Goal: Information Seeking & Learning: Learn about a topic

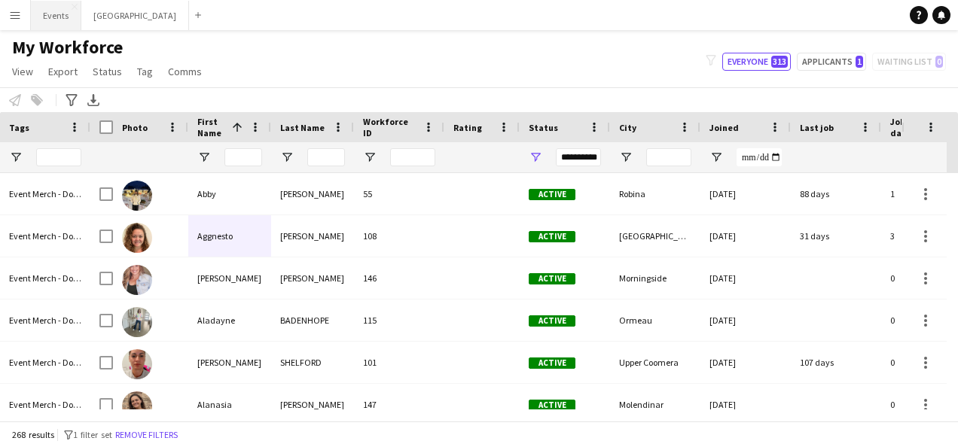
click at [47, 17] on button "Events Close" at bounding box center [56, 15] width 50 height 29
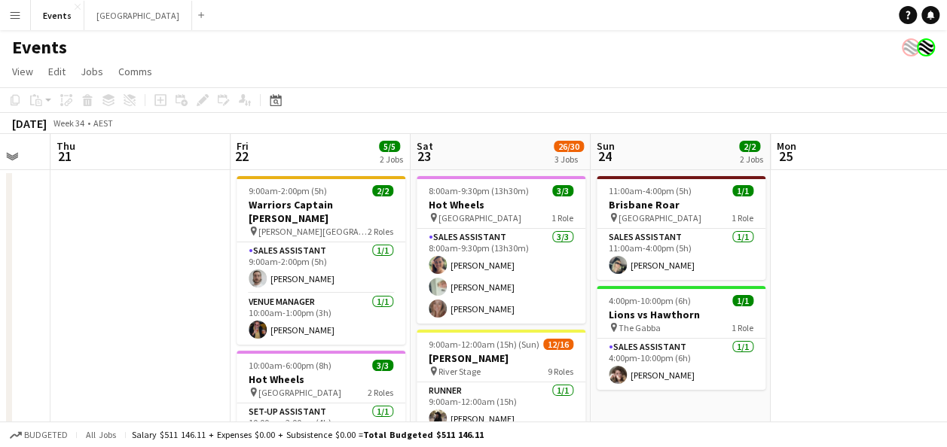
scroll to position [0, 494]
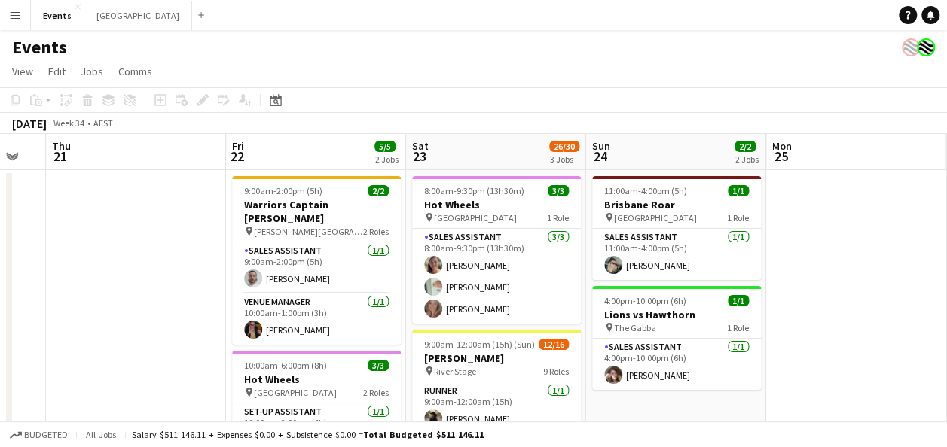
drag, startPoint x: 592, startPoint y: 239, endPoint x: 98, endPoint y: 260, distance: 494.5
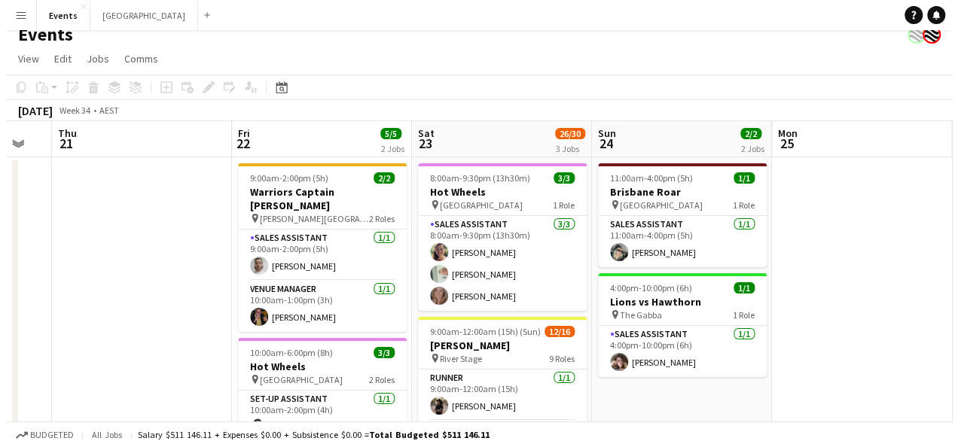
scroll to position [0, 0]
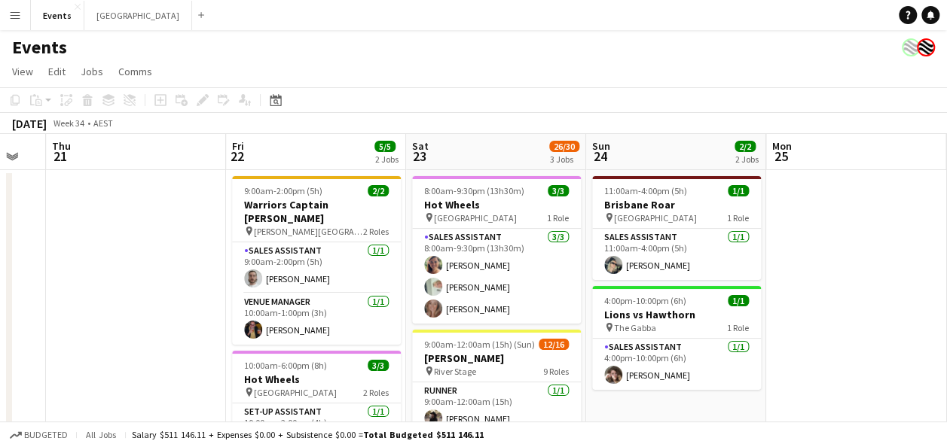
click at [15, 16] on app-icon "Menu" at bounding box center [15, 15] width 12 height 12
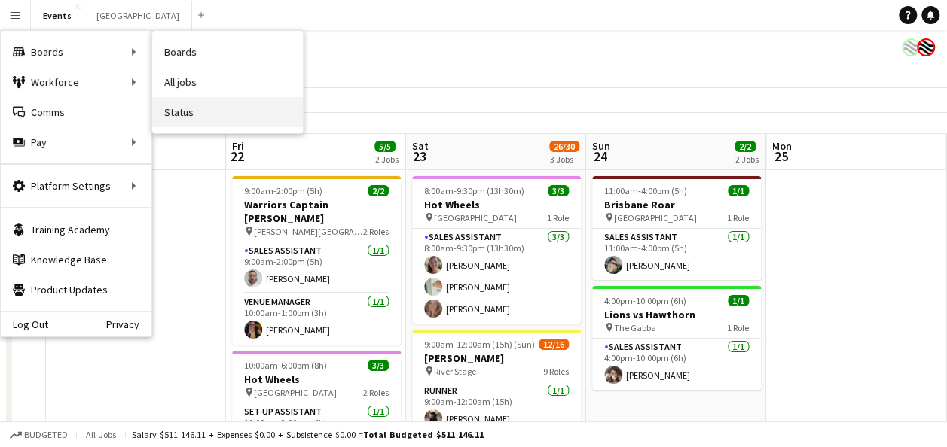
click at [211, 106] on link "Status" at bounding box center [227, 112] width 151 height 30
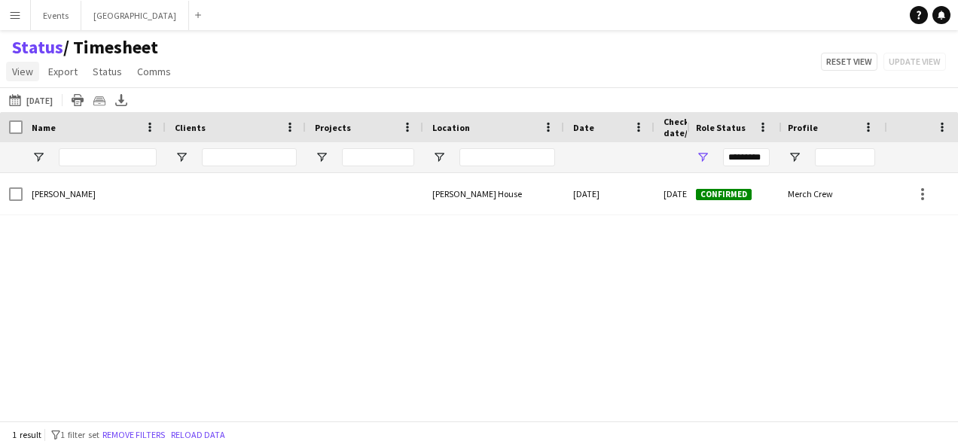
click at [24, 68] on span "View" at bounding box center [22, 72] width 21 height 14
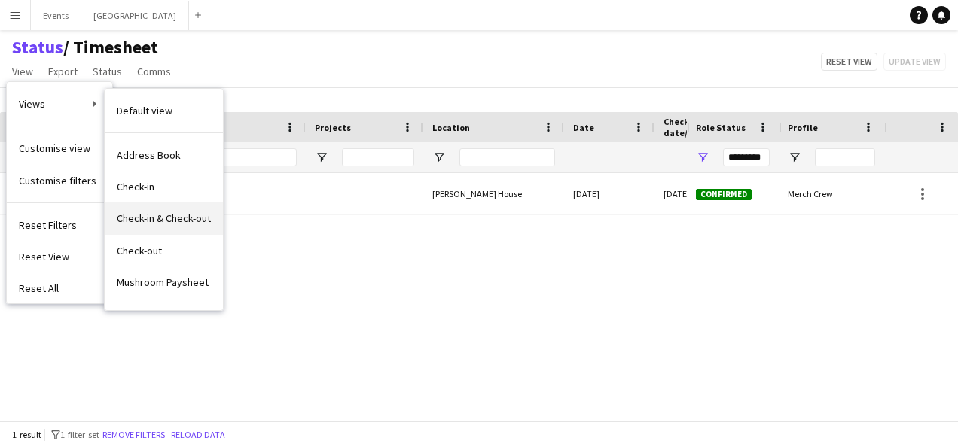
click at [181, 220] on span "Check-in & Check-out" at bounding box center [164, 219] width 94 height 14
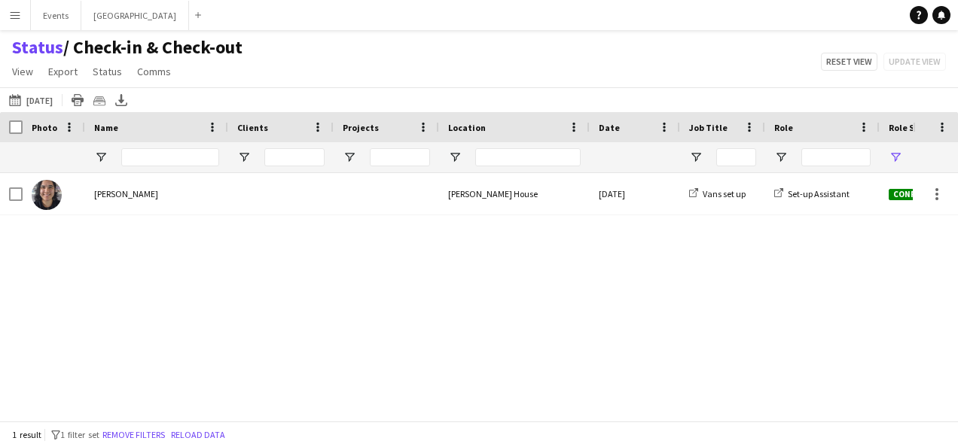
click at [54, 96] on button "[DATE] to [DATE] [DATE]" at bounding box center [31, 100] width 50 height 18
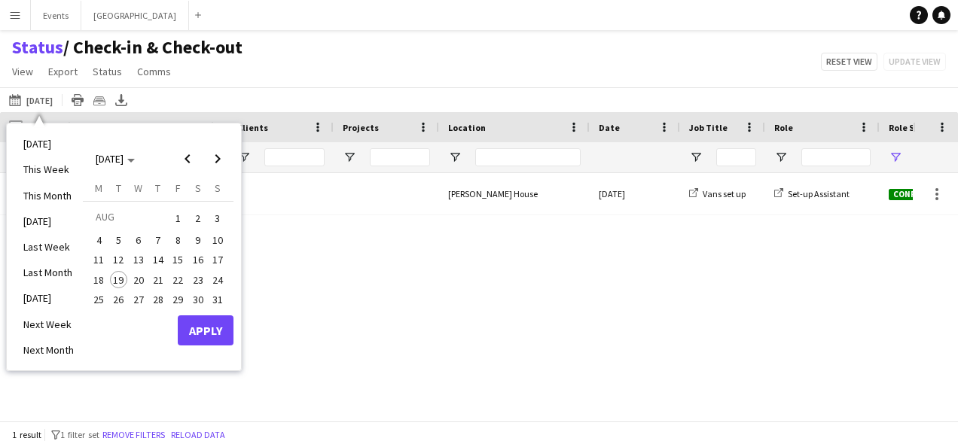
click at [178, 279] on span "22" at bounding box center [178, 280] width 18 height 18
click at [210, 330] on button "Apply" at bounding box center [206, 331] width 56 height 30
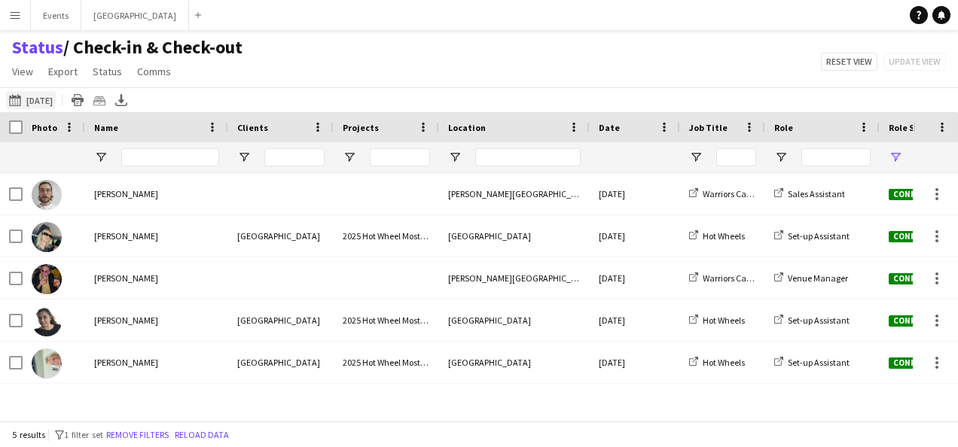
click at [51, 99] on button "[DATE] to [DATE] [DATE]" at bounding box center [31, 100] width 50 height 18
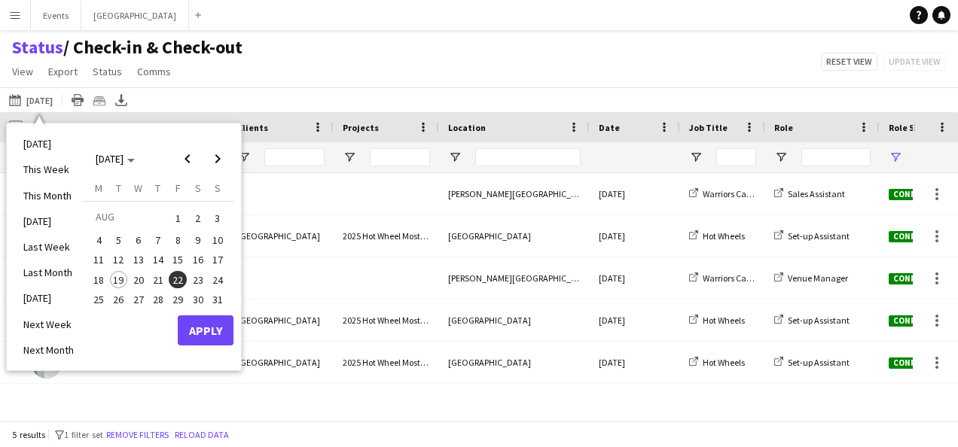
click at [181, 277] on span "22" at bounding box center [178, 280] width 18 height 18
click at [195, 277] on span "23" at bounding box center [198, 280] width 18 height 18
click at [206, 334] on button "Apply" at bounding box center [206, 331] width 56 height 30
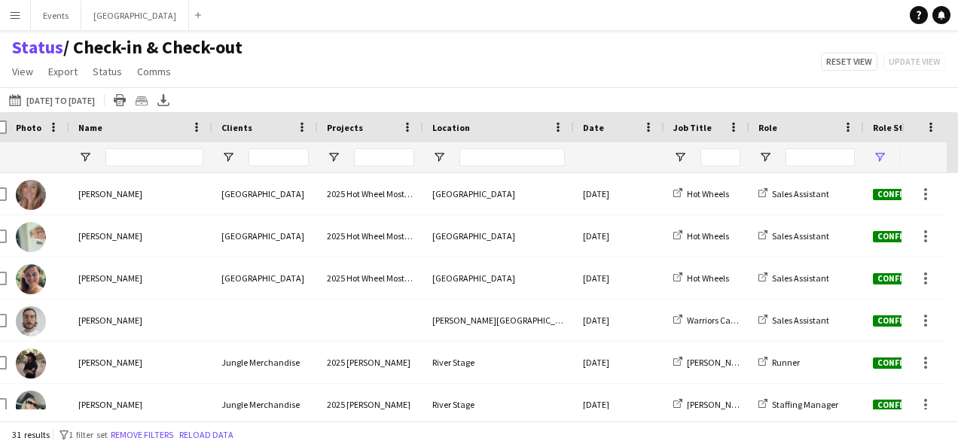
scroll to position [0, 26]
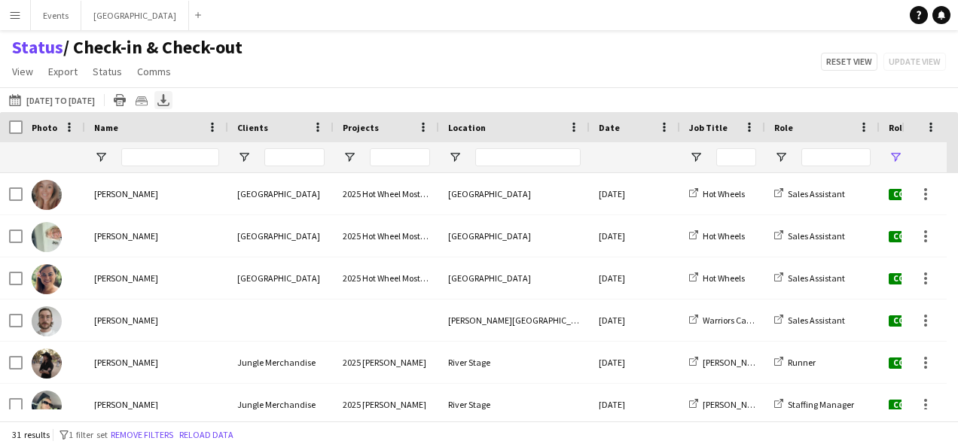
click at [169, 95] on icon "Export XLSX" at bounding box center [163, 100] width 12 height 12
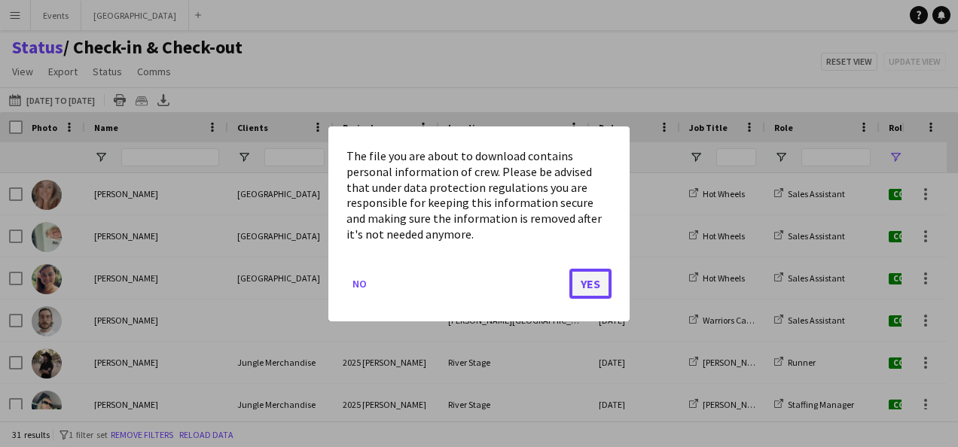
click at [591, 285] on button "Yes" at bounding box center [590, 283] width 42 height 30
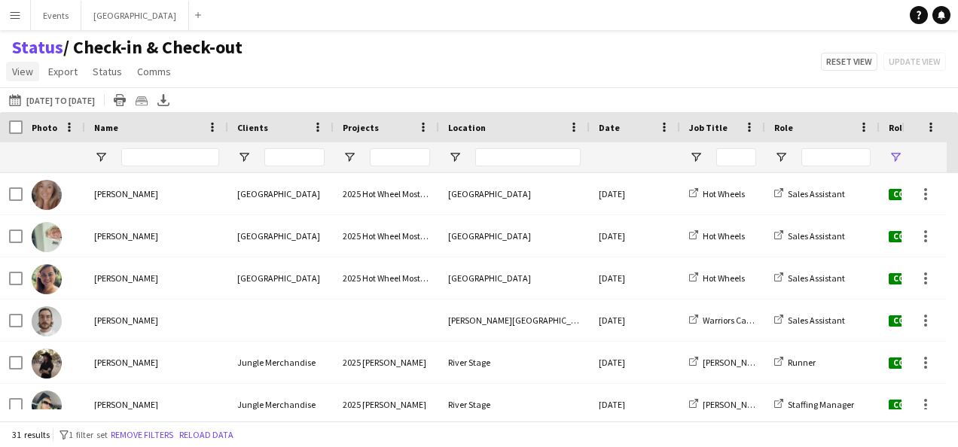
click at [26, 74] on span "View" at bounding box center [22, 72] width 21 height 14
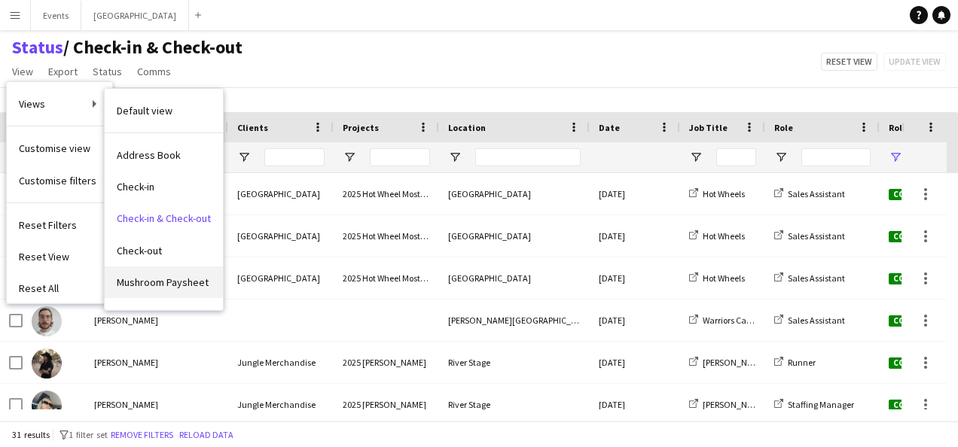
scroll to position [75, 0]
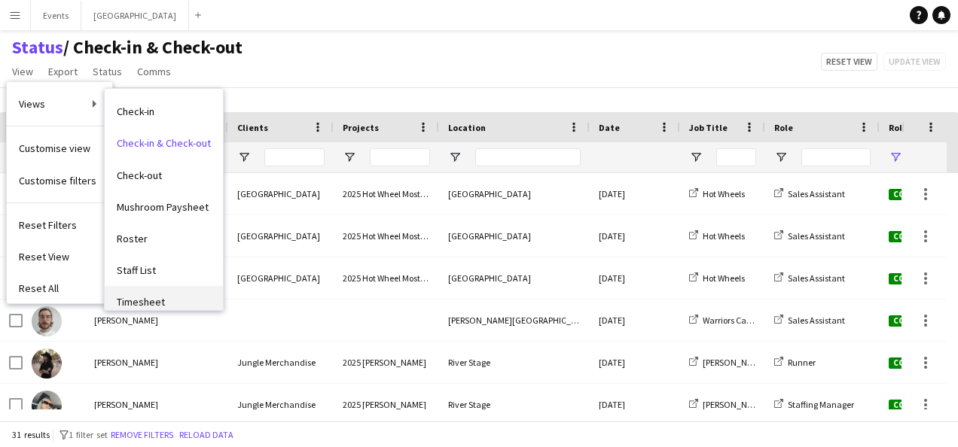
click at [143, 297] on span "Timesheet" at bounding box center [141, 302] width 48 height 14
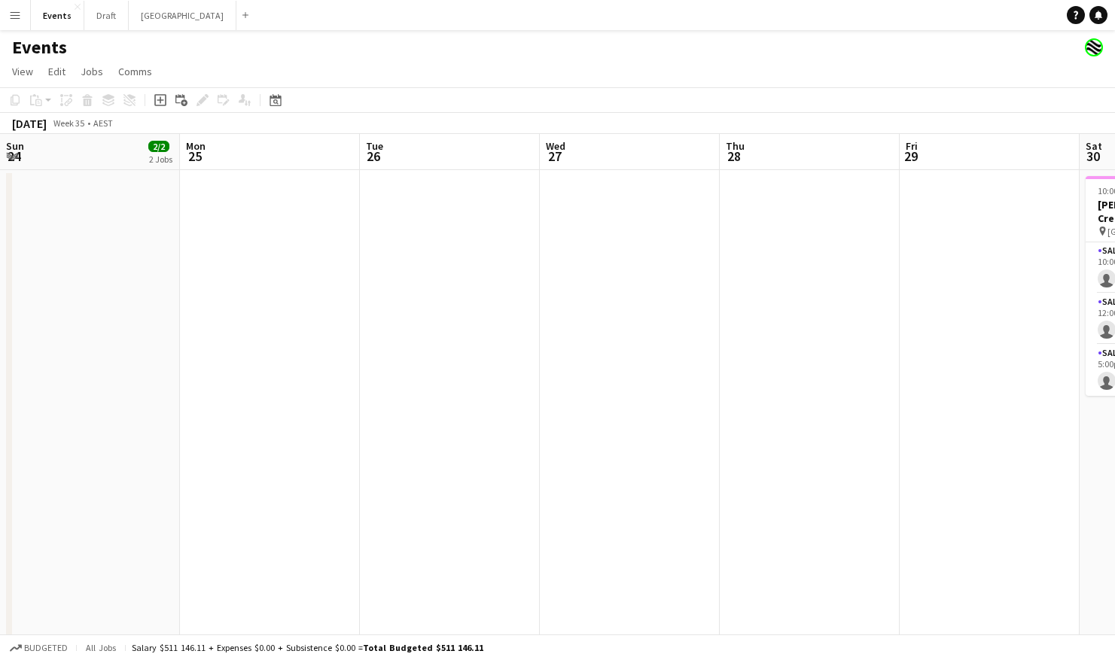
click at [689, 456] on app-calendar-viewport "Sun 24 2/2 2 Jobs Mon 25 Tue 26 Wed 27 Thu 28 Fri 29 Sat 30 0/3 1 Job Sun 31 10…" at bounding box center [557, 388] width 1115 height 509
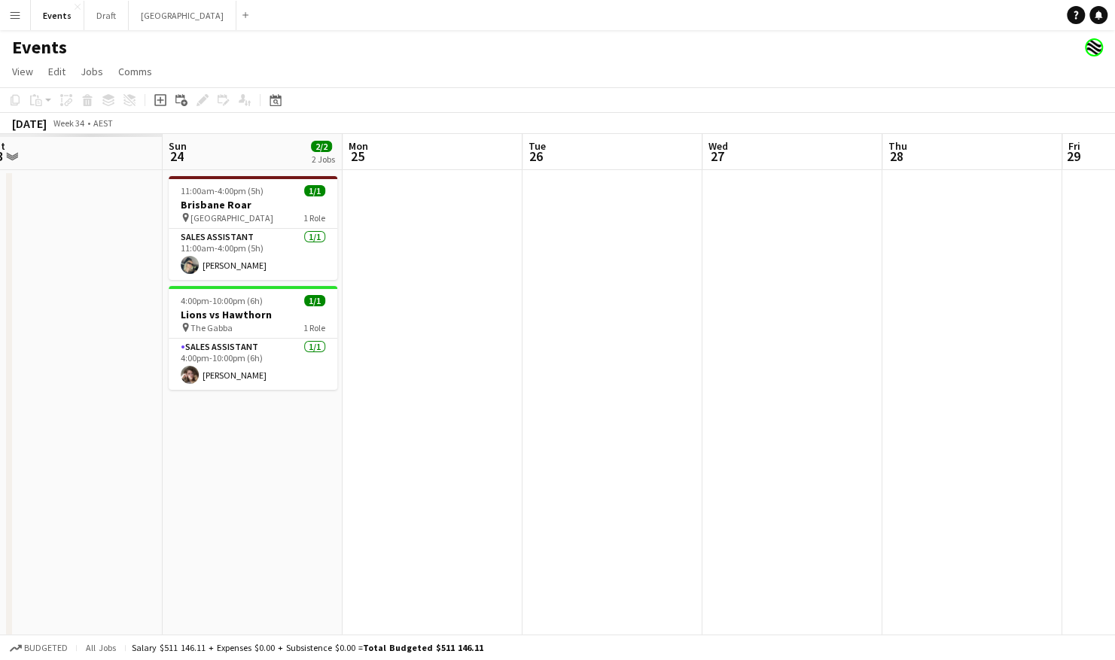
drag, startPoint x: 362, startPoint y: 450, endPoint x: 705, endPoint y: 452, distance: 342.7
click at [705, 452] on app-calendar-viewport "Thu 21 Fri 22 Sat 23 Sun 24 2/2 2 Jobs Mon 25 Tue 26 Wed 27 Thu 28 Fri 29 Sat 3…" at bounding box center [557, 388] width 1115 height 509
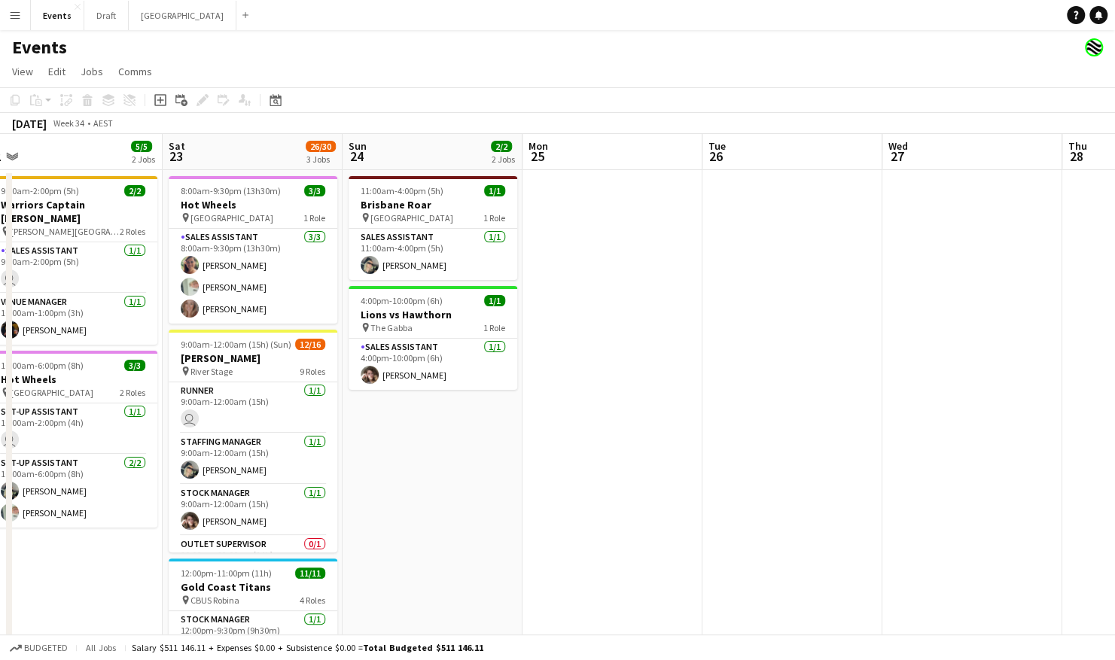
drag, startPoint x: 365, startPoint y: 473, endPoint x: 785, endPoint y: 487, distance: 420.5
click at [785, 487] on app-calendar-viewport "Wed 20 Thu 21 Fri 22 5/5 2 Jobs Sat 23 26/30 3 Jobs Sun 24 2/2 2 Jobs Mon 25 Tu…" at bounding box center [557, 473] width 1115 height 679
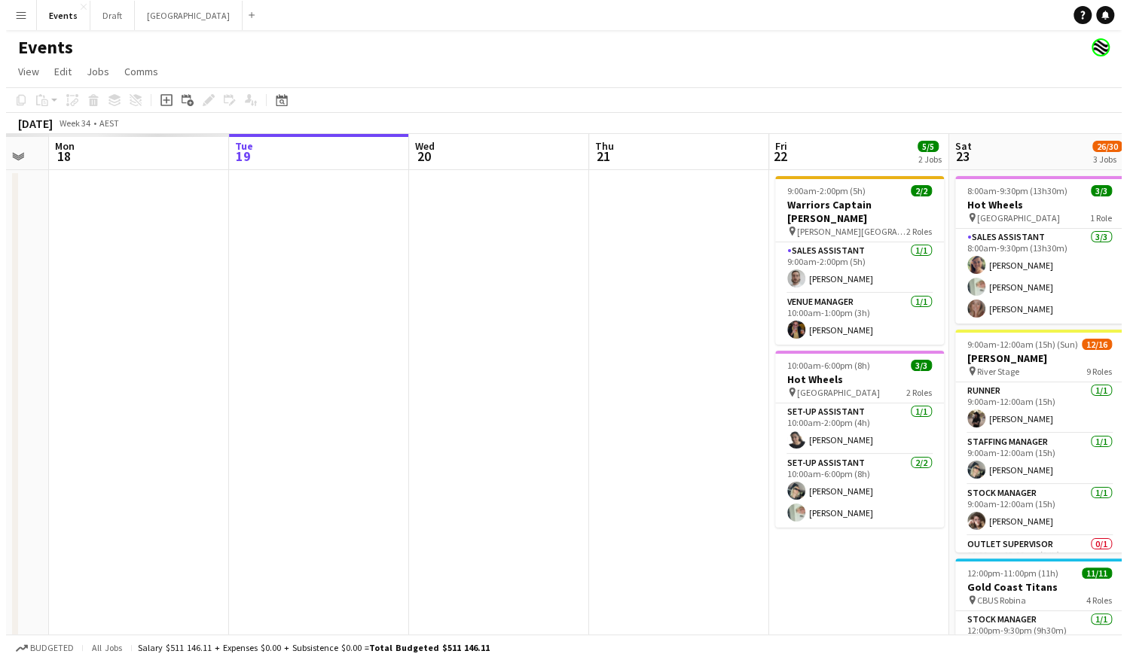
scroll to position [0, 497]
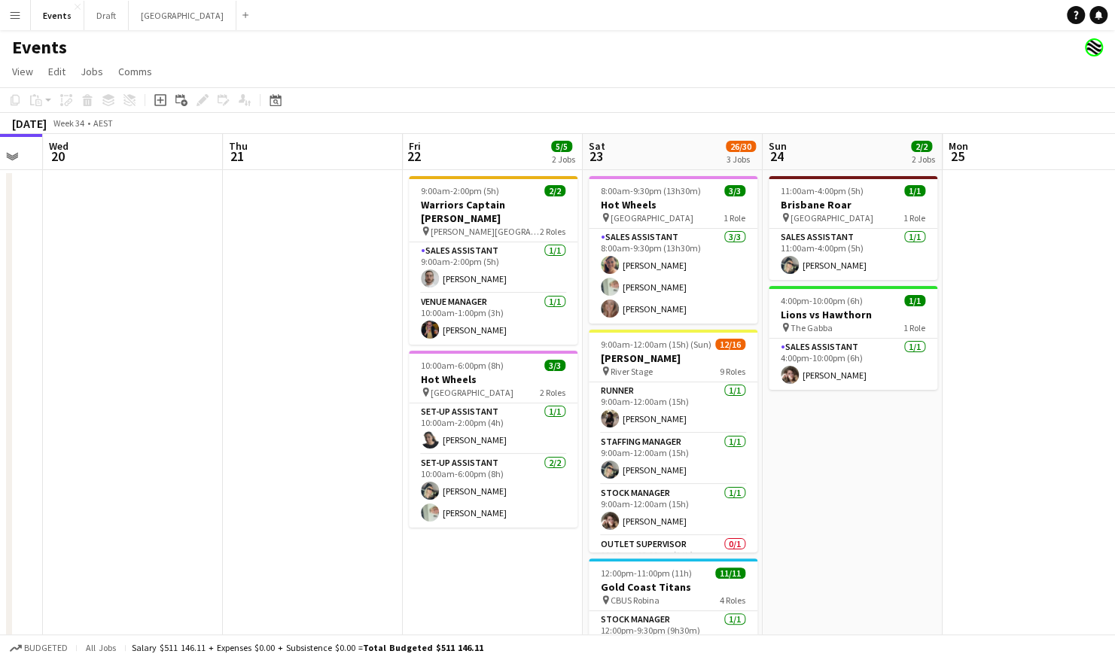
click at [11, 11] on app-icon "Menu" at bounding box center [15, 15] width 12 height 12
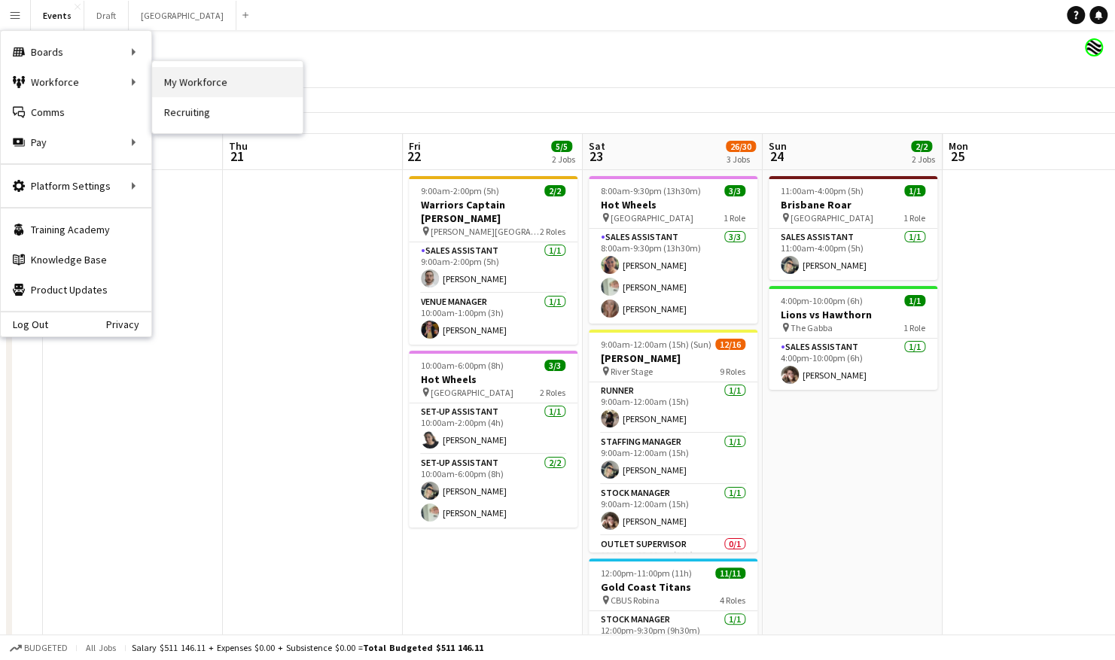
click at [179, 75] on link "My Workforce" at bounding box center [227, 82] width 151 height 30
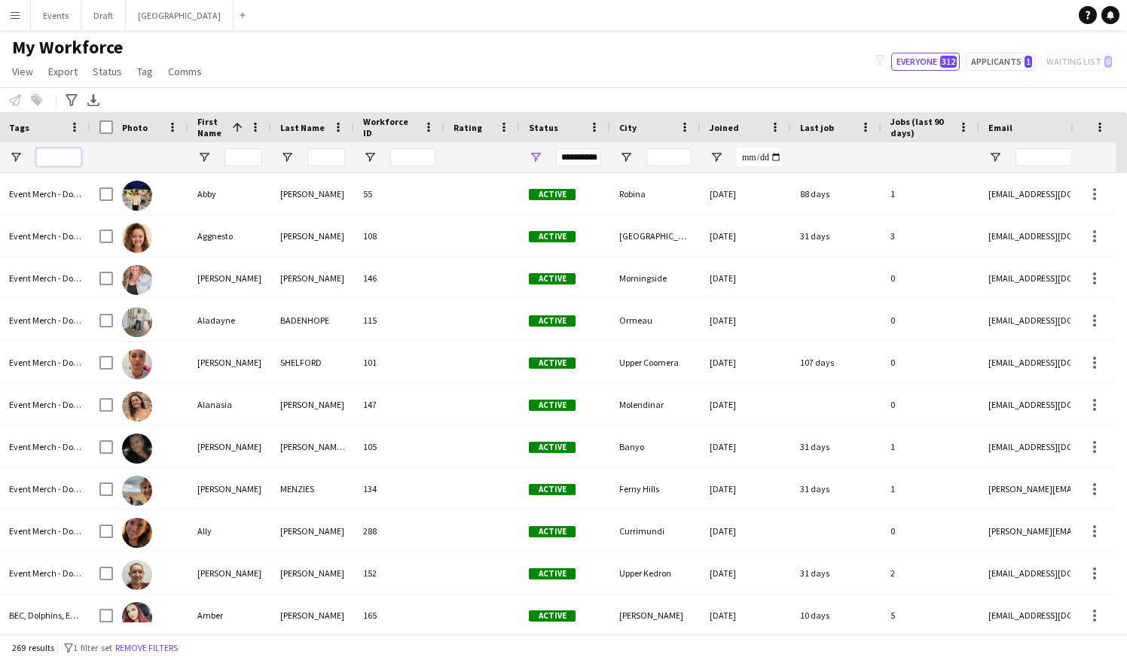
click at [66, 163] on input "Tags Filter Input" at bounding box center [58, 157] width 45 height 18
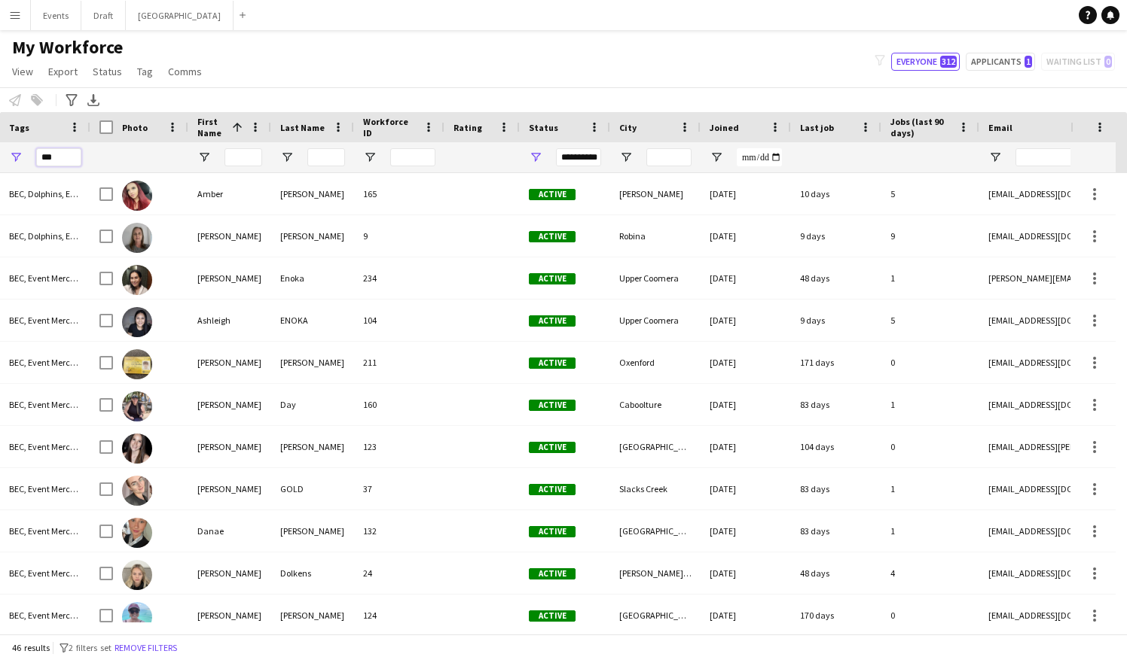
type input "***"
click at [248, 154] on input "First Name Filter Input" at bounding box center [243, 157] width 38 height 18
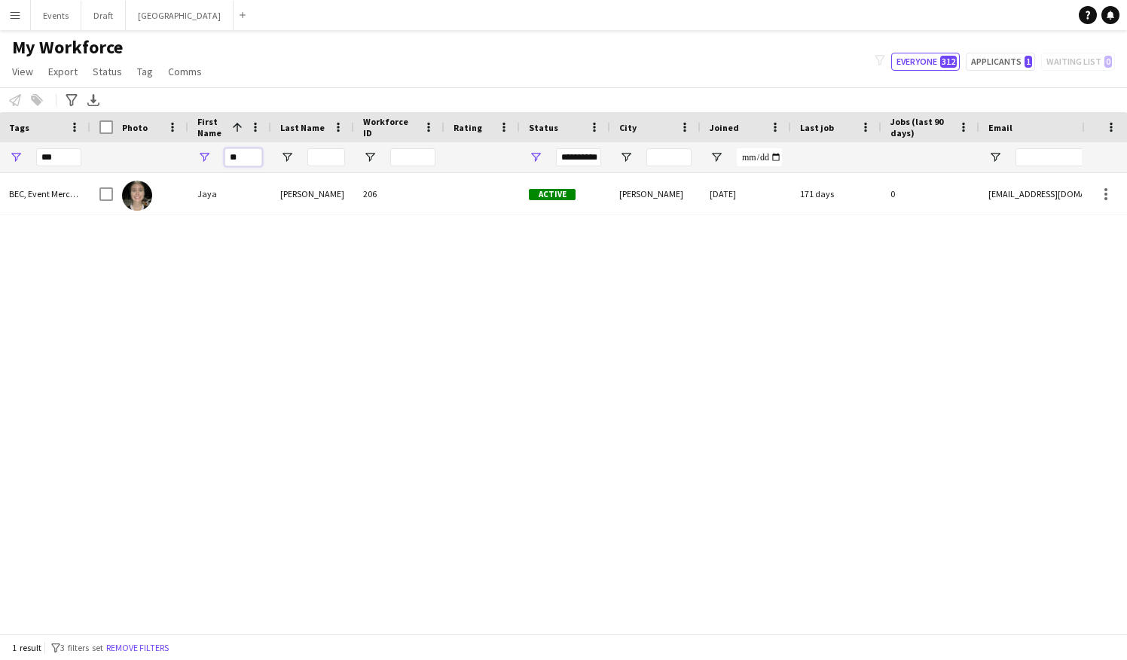
type input "*"
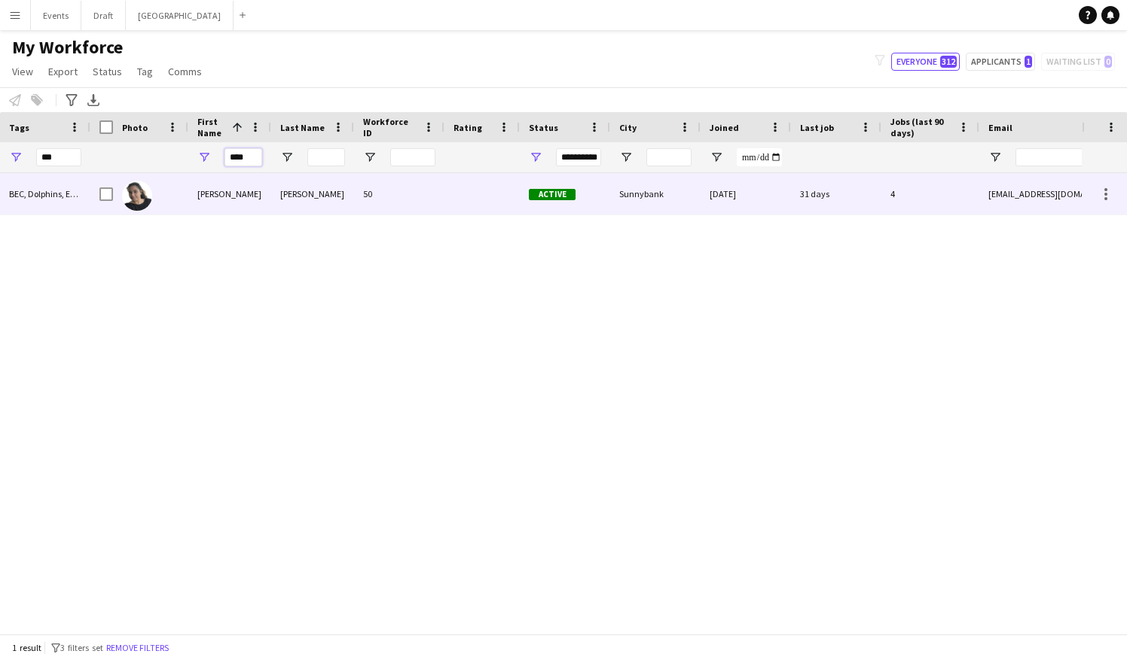
type input "****"
click at [37, 196] on div "BEC, Dolphins, Event Merch - Documents, [DEMOGRAPHIC_DATA][PERSON_NAME] (EOI), …" at bounding box center [45, 193] width 90 height 41
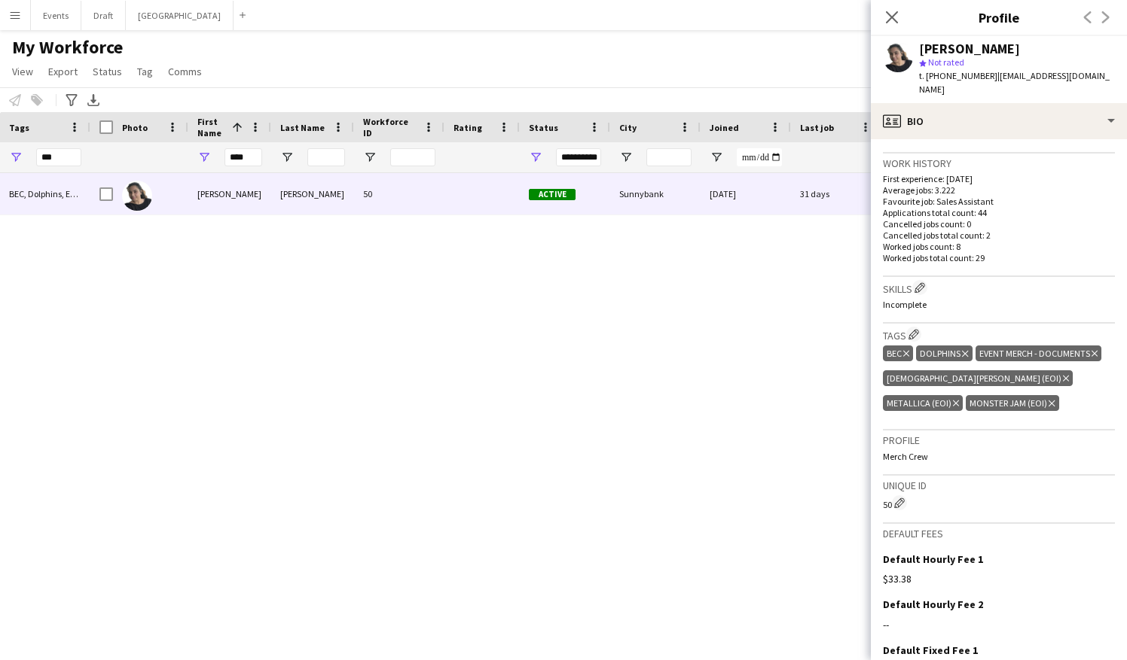
scroll to position [377, 0]
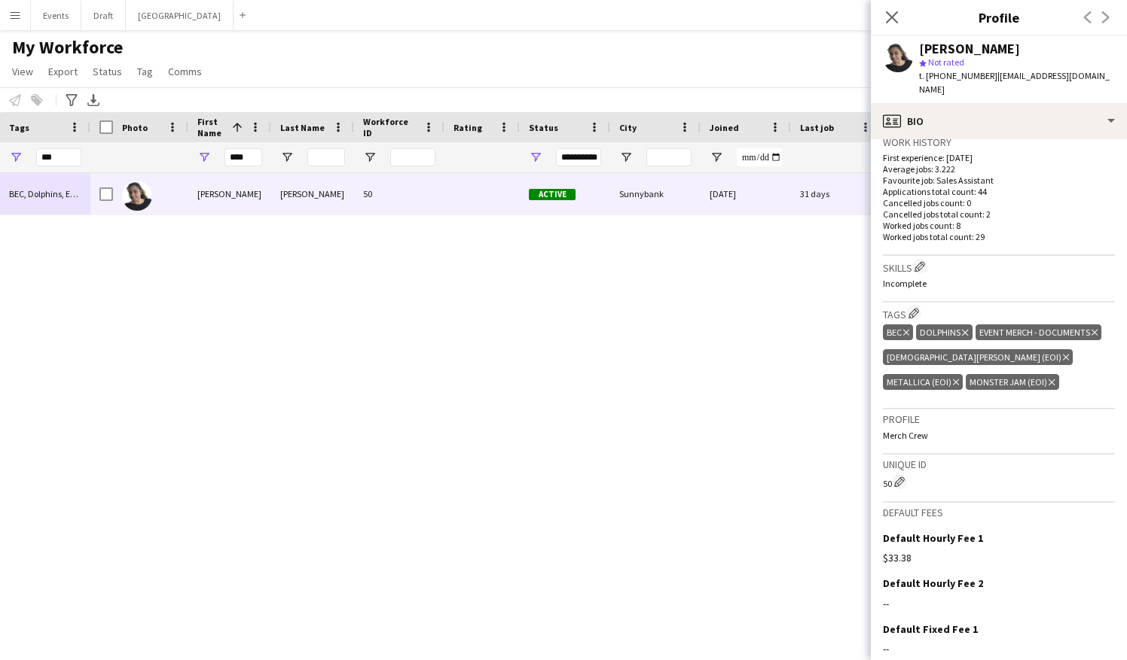
click at [801, 331] on div "Shandon-Monique OSBORNE 50 Active Sunnybank 10-02-2025 31 days 4 shandonosborne…" at bounding box center [585, 398] width 991 height 450
drag, startPoint x: 259, startPoint y: 157, endPoint x: 134, endPoint y: 163, distance: 125.2
click at [259, 157] on input "****" at bounding box center [243, 157] width 38 height 18
click at [74, 155] on div "***" at bounding box center [45, 157] width 90 height 30
drag, startPoint x: 61, startPoint y: 157, endPoint x: 42, endPoint y: 164, distance: 20.3
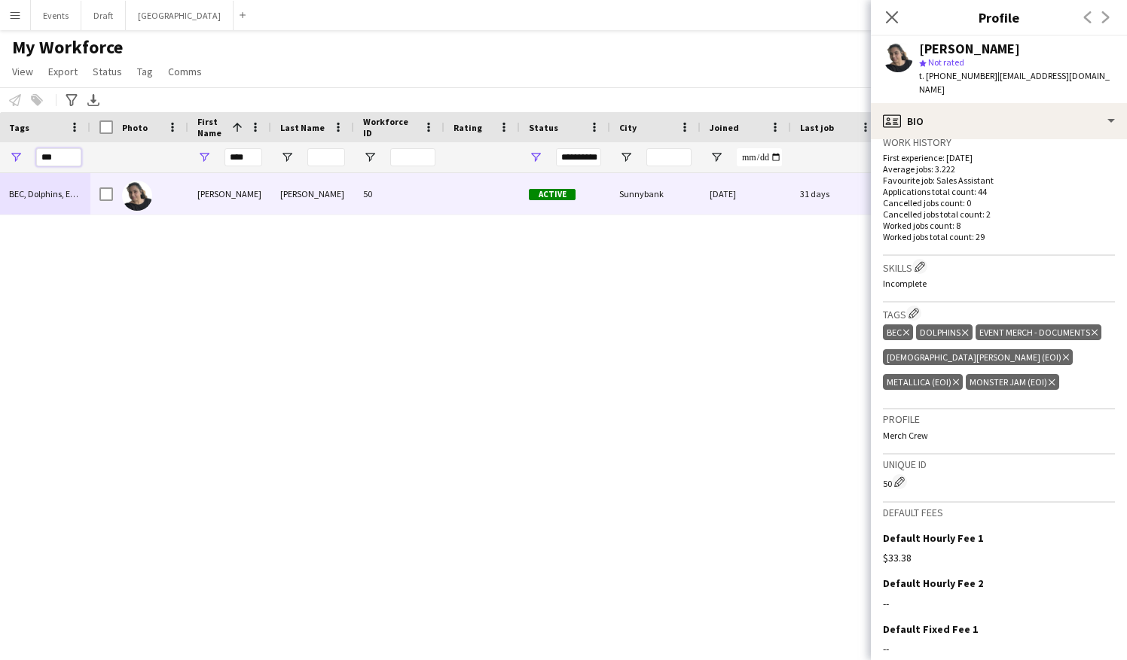
click at [41, 164] on input "***" at bounding box center [58, 157] width 45 height 18
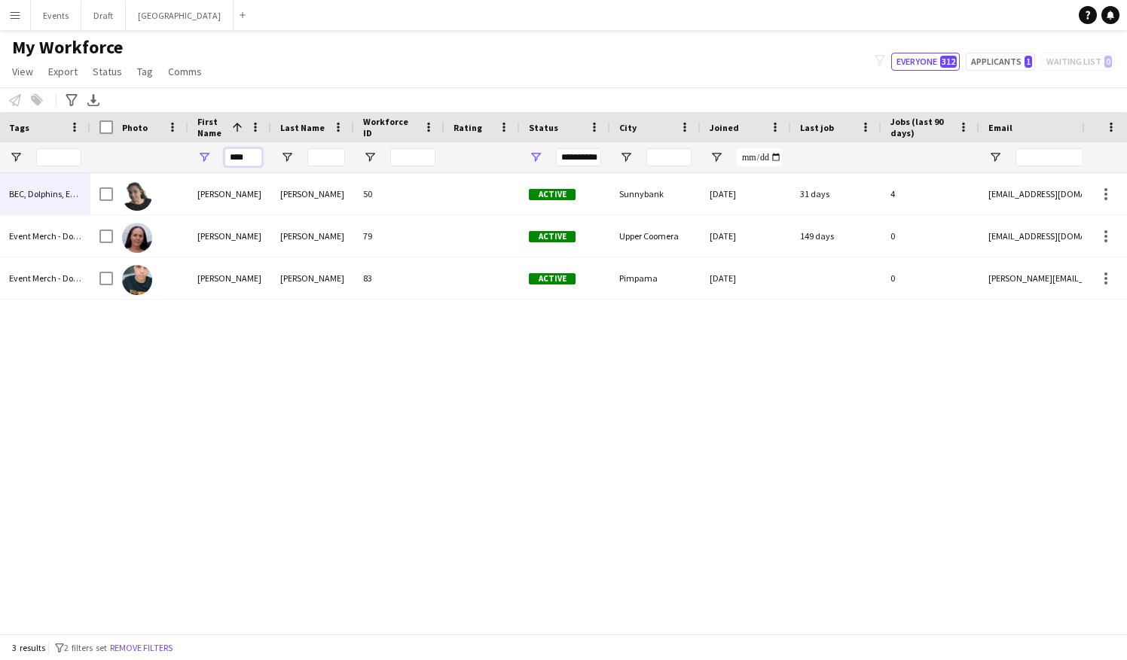
drag, startPoint x: 252, startPoint y: 156, endPoint x: 226, endPoint y: 163, distance: 26.7
click at [226, 163] on input "****" at bounding box center [243, 157] width 38 height 18
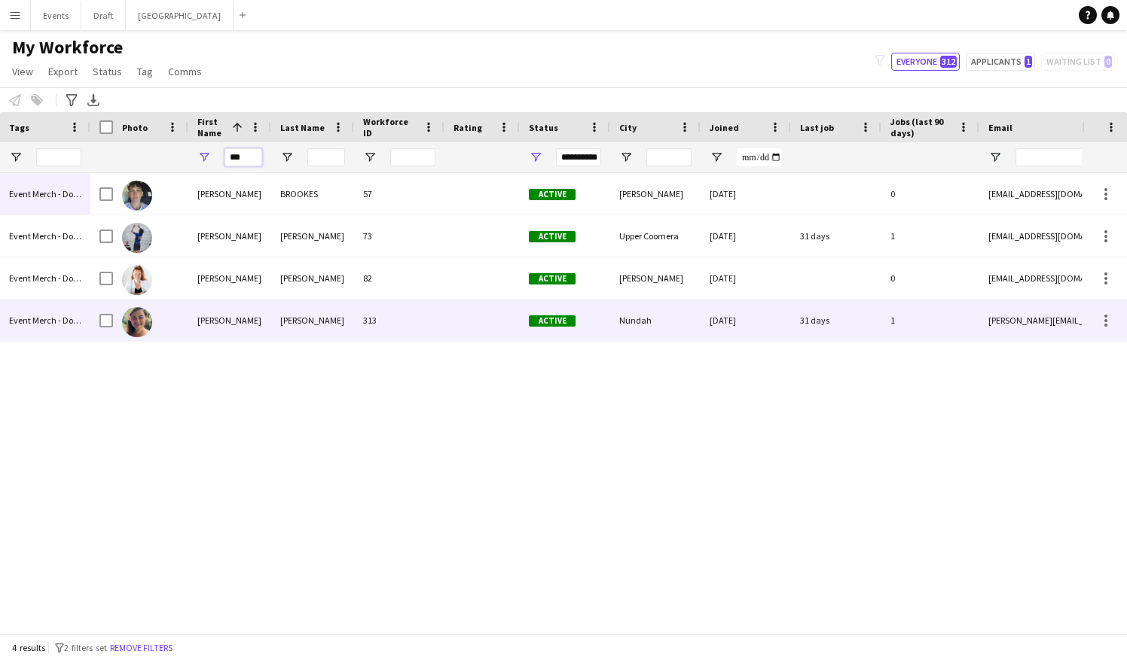
type input "***"
click at [214, 318] on div "Jacqueline" at bounding box center [229, 320] width 83 height 41
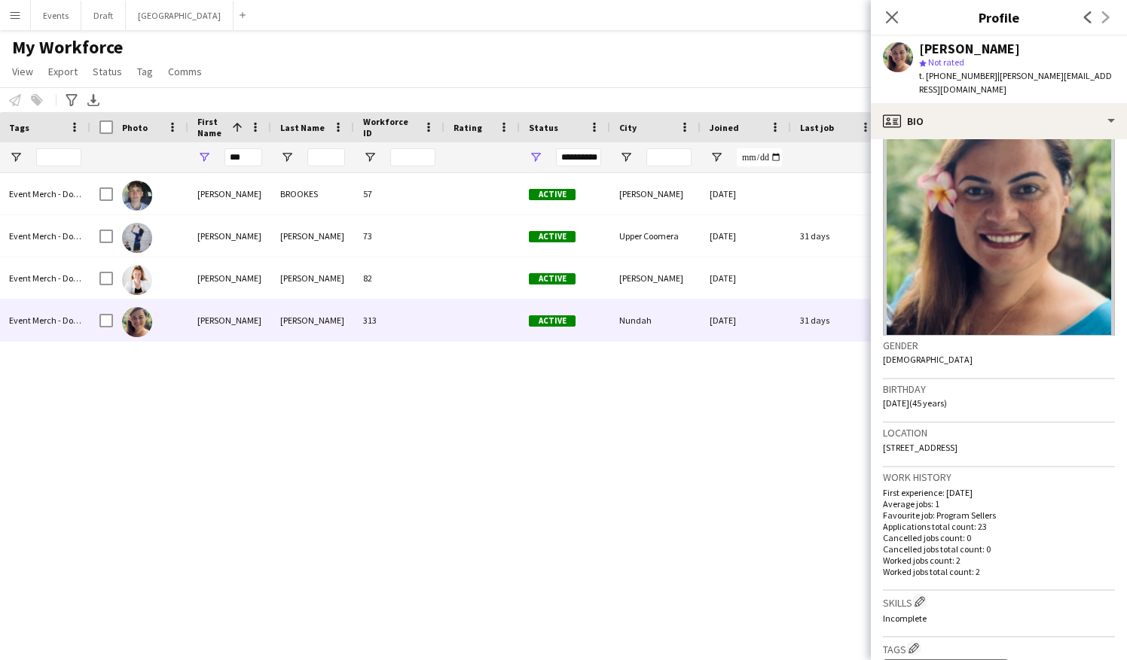
scroll to position [0, 0]
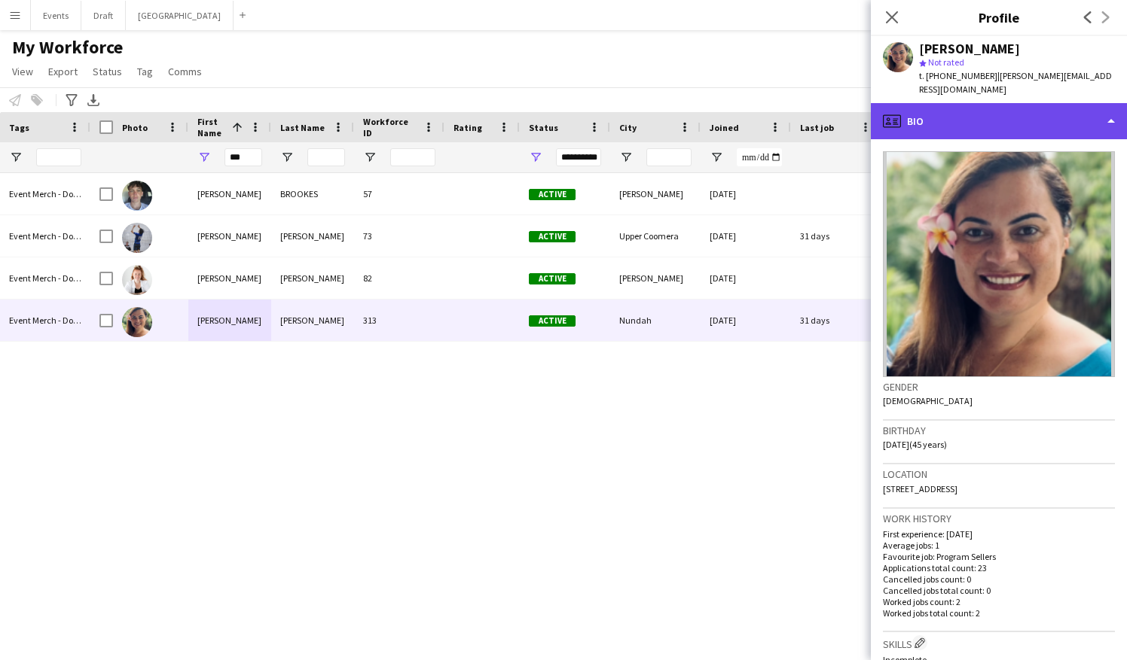
click at [953, 117] on div "profile Bio" at bounding box center [999, 121] width 256 height 36
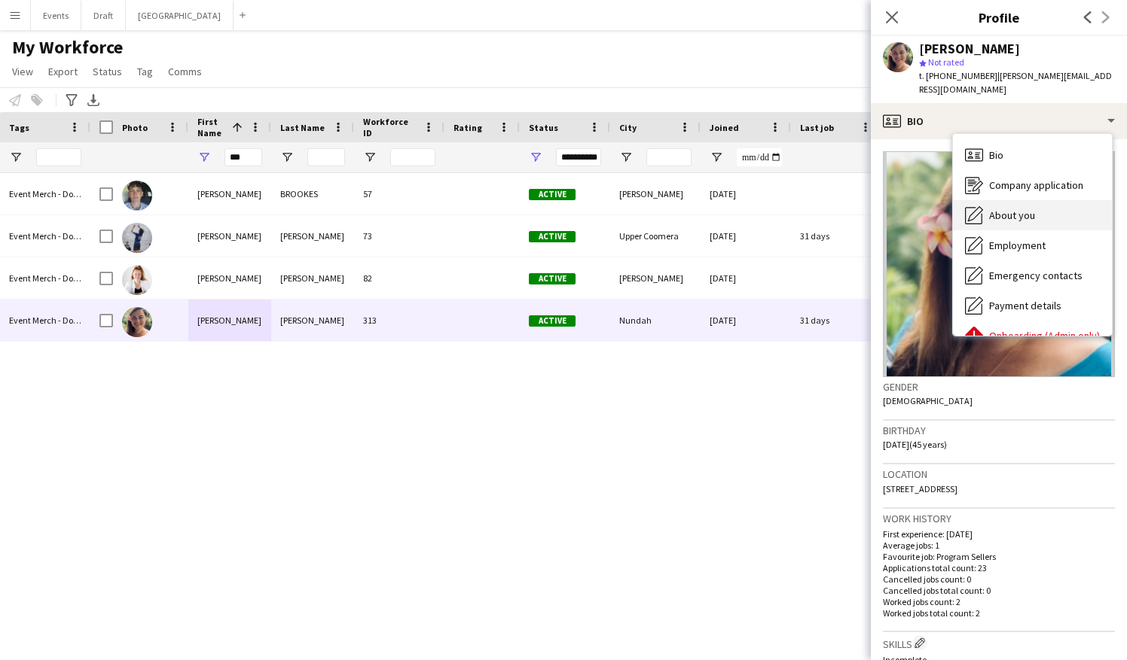
click at [1035, 214] on div "About you About you" at bounding box center [1032, 215] width 159 height 30
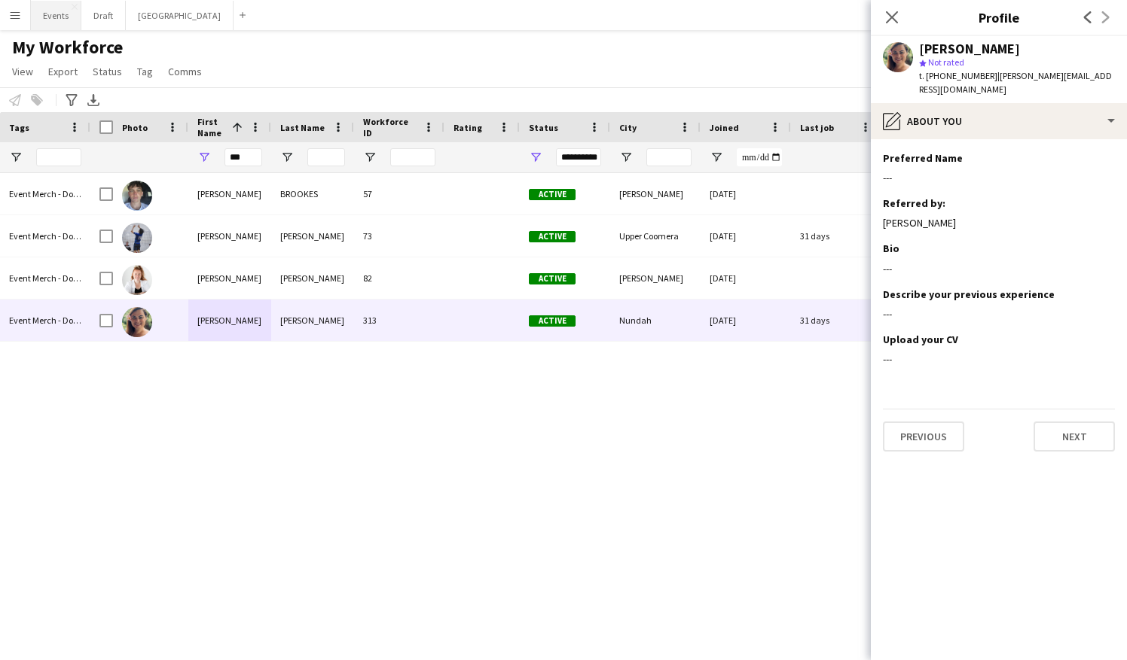
click at [49, 18] on button "Events Close" at bounding box center [56, 15] width 50 height 29
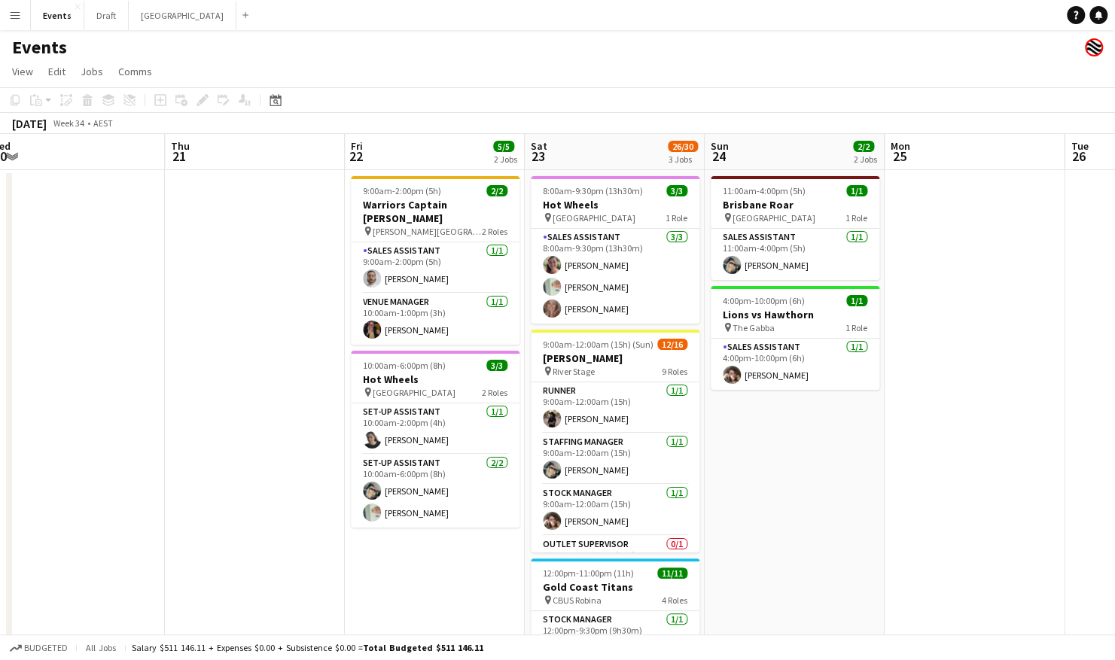
scroll to position [0, 740]
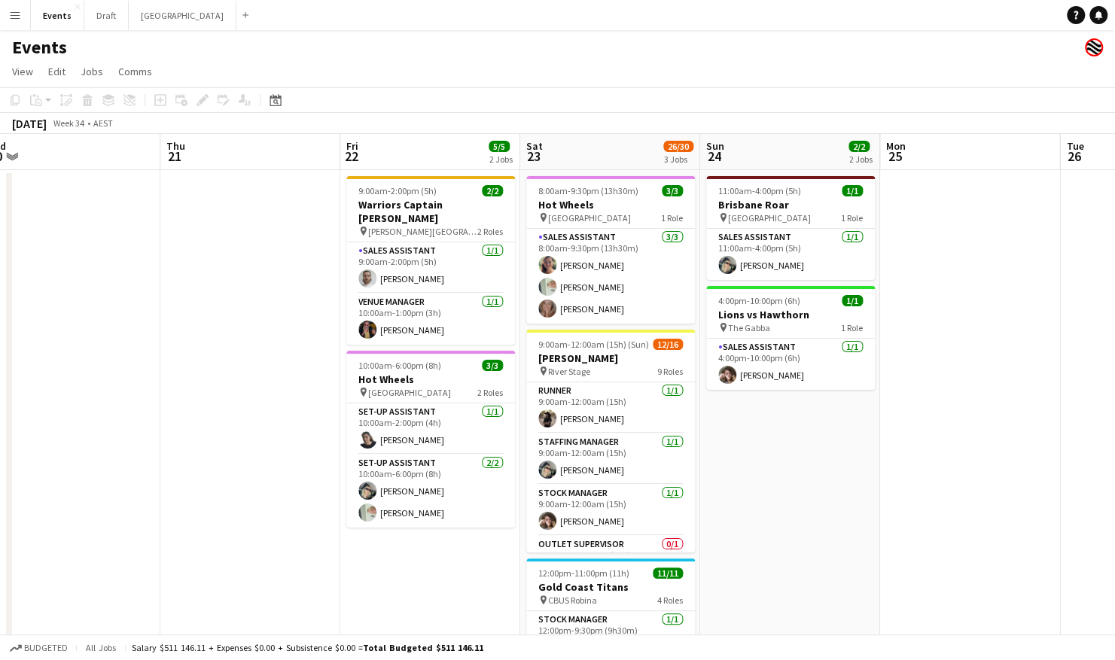
drag, startPoint x: 480, startPoint y: 355, endPoint x: 182, endPoint y: 374, distance: 298.0
click at [182, 374] on app-calendar-viewport "Sat 16 4/4 2 Jobs Sun 17 1/1 1 Job Mon 18 Tue 19 Wed 20 Thu 21 Fri 22 5/5 2 Job…" at bounding box center [557, 473] width 1115 height 679
